Goal: Transaction & Acquisition: Purchase product/service

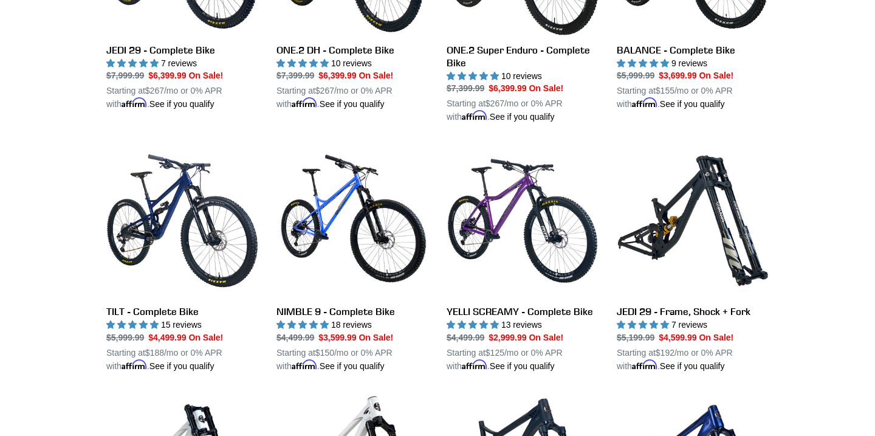
scroll to position [1024, 0]
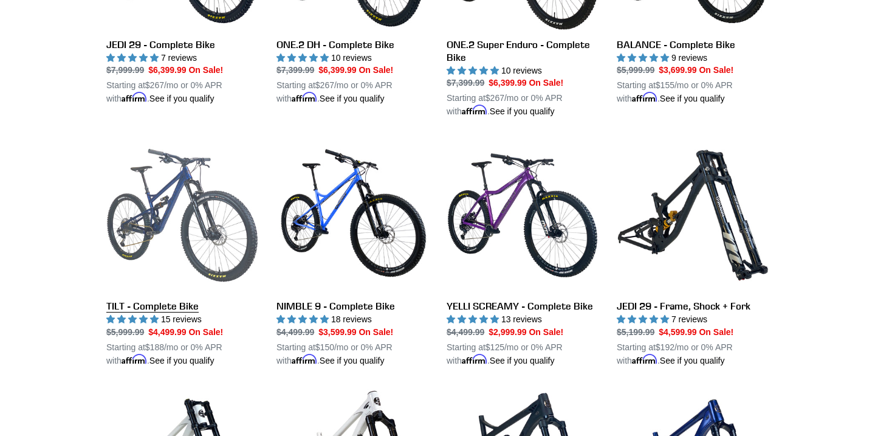
click at [145, 207] on link "TILT - Complete Bike" at bounding box center [182, 253] width 152 height 228
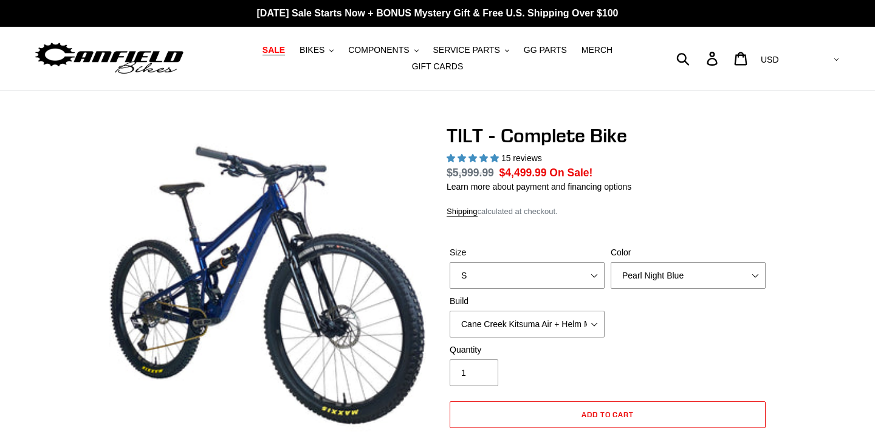
select select "highest-rating"
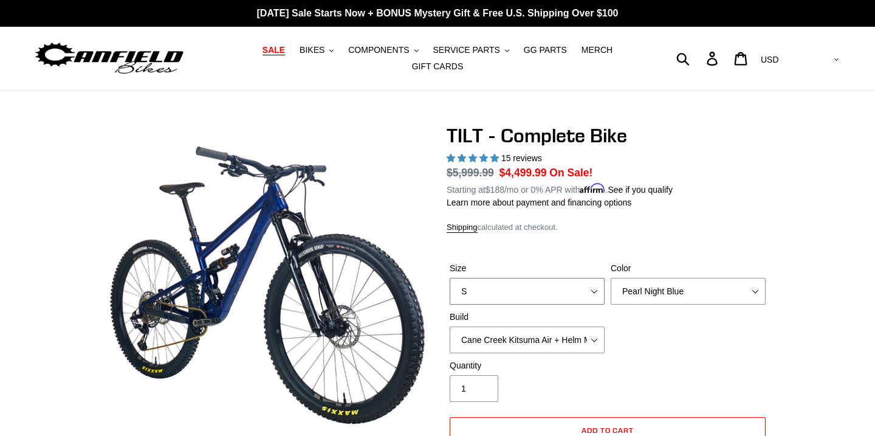
scroll to position [45, 0]
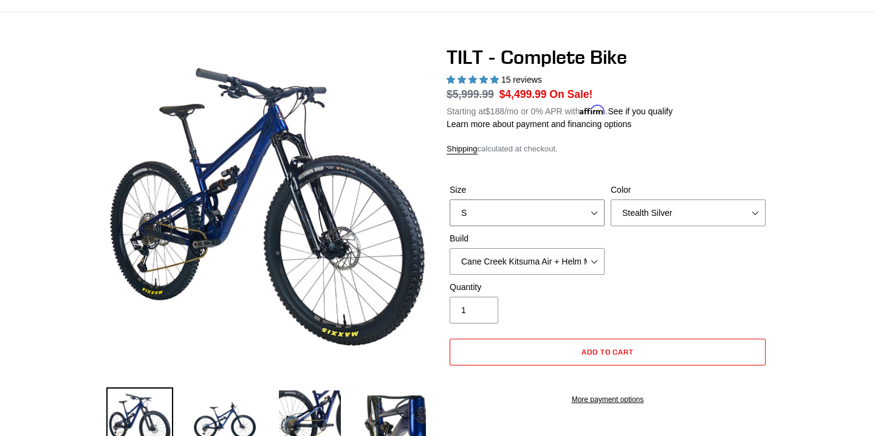
scroll to position [57, 0]
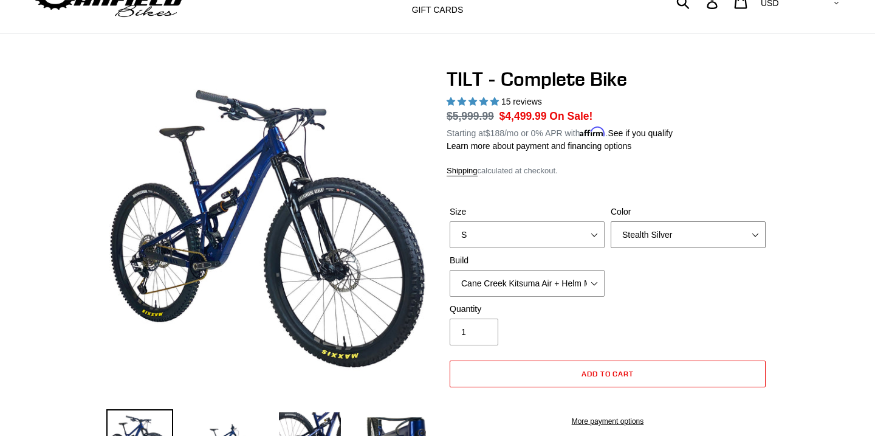
select select "Pearl Night Blue"
